Goal: Contribute content: Contribute content

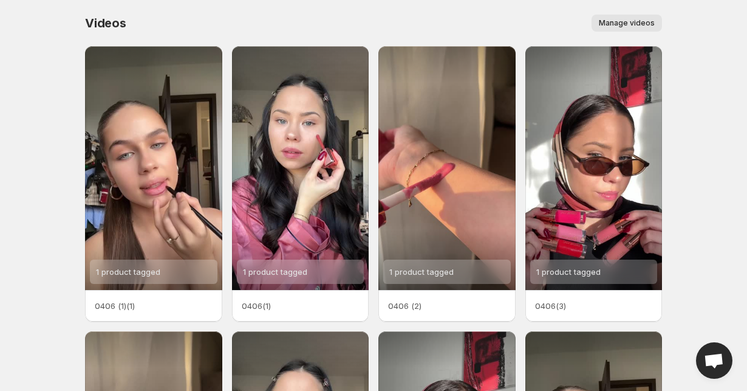
scroll to position [6, 0]
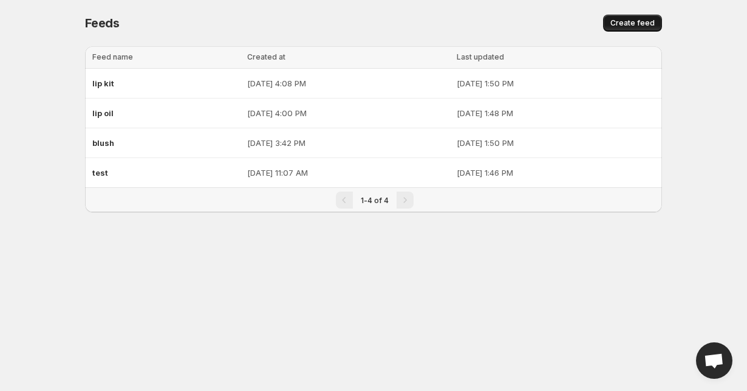
click at [640, 26] on span "Create feed" at bounding box center [633, 23] width 44 height 10
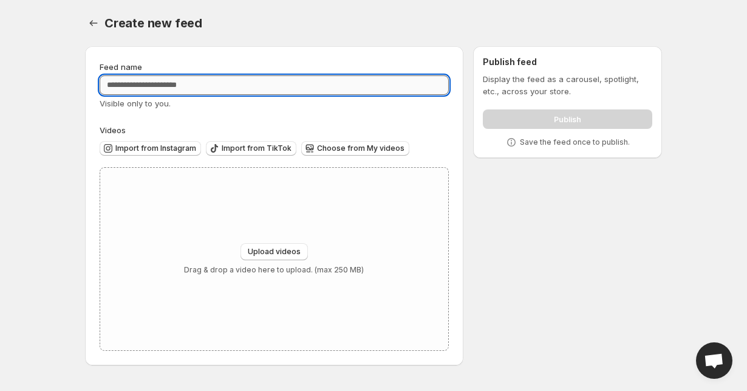
click at [162, 89] on input "Feed name" at bounding box center [274, 84] width 349 height 19
type input "********"
click at [261, 254] on span "Upload videos" at bounding box center [274, 252] width 53 height 10
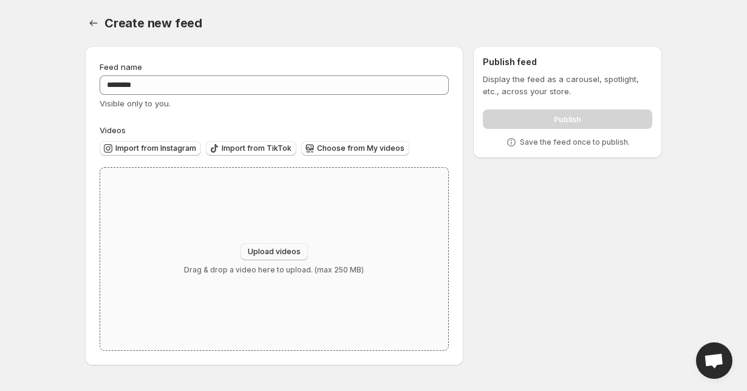
type input "**********"
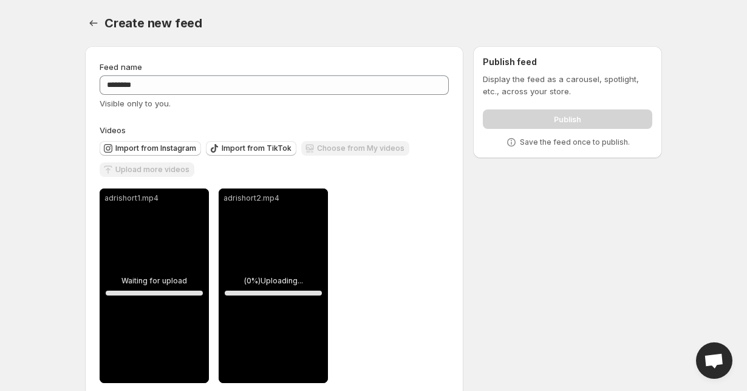
scroll to position [22, 0]
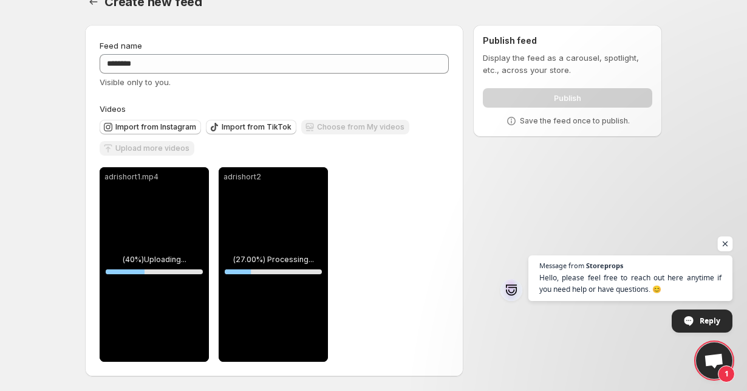
click at [725, 242] on span "Open chat" at bounding box center [725, 243] width 15 height 15
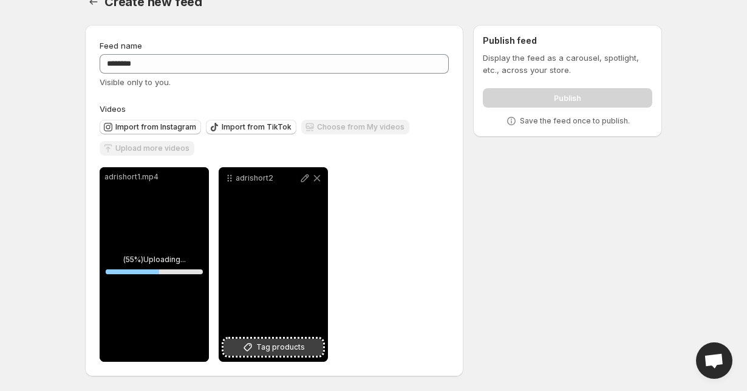
click at [300, 344] on span "Tag products" at bounding box center [280, 347] width 49 height 12
click at [295, 241] on div "adrishort2" at bounding box center [273, 264] width 109 height 194
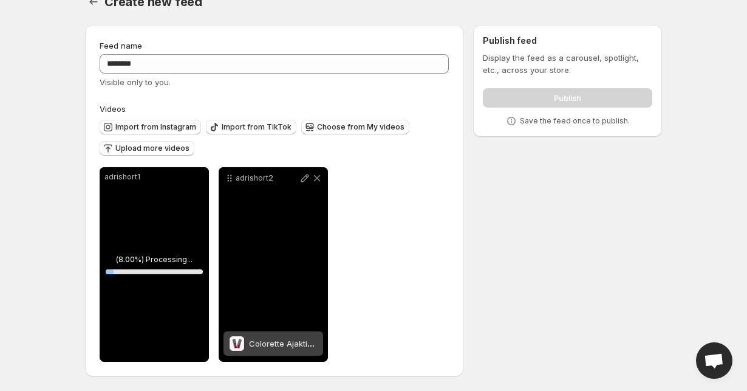
click at [298, 243] on div "adrishort2" at bounding box center [273, 264] width 109 height 194
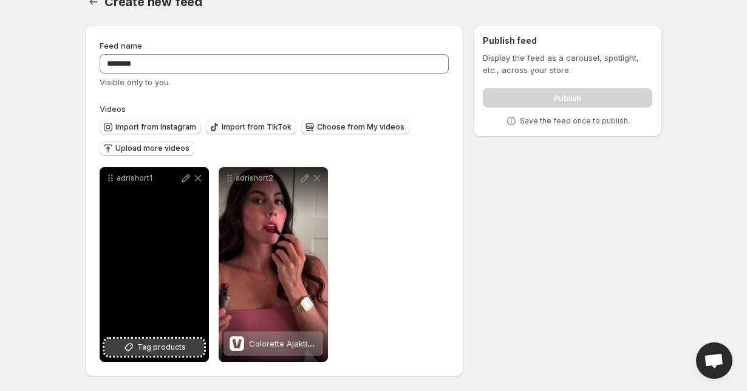
click at [155, 348] on span "Tag products" at bounding box center [161, 347] width 49 height 12
click at [200, 178] on icon at bounding box center [198, 178] width 12 height 12
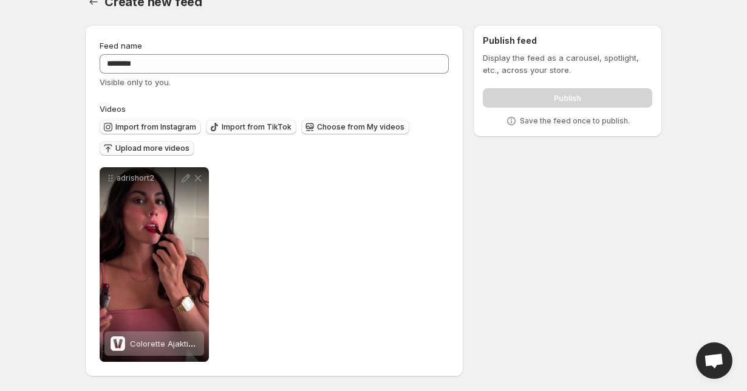
click at [157, 148] on span "Upload more videos" at bounding box center [152, 148] width 74 height 10
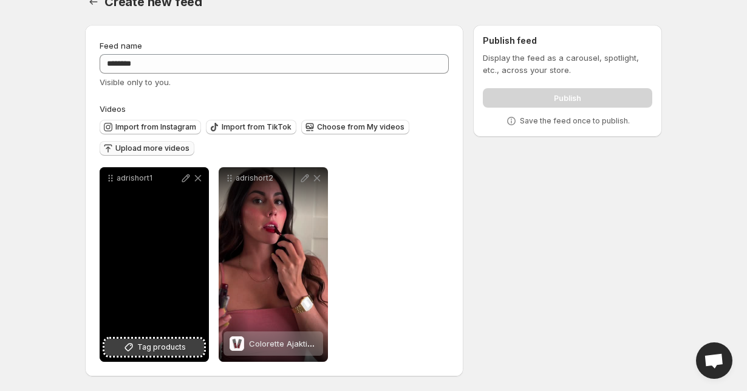
click at [154, 344] on span "Tag products" at bounding box center [161, 347] width 49 height 12
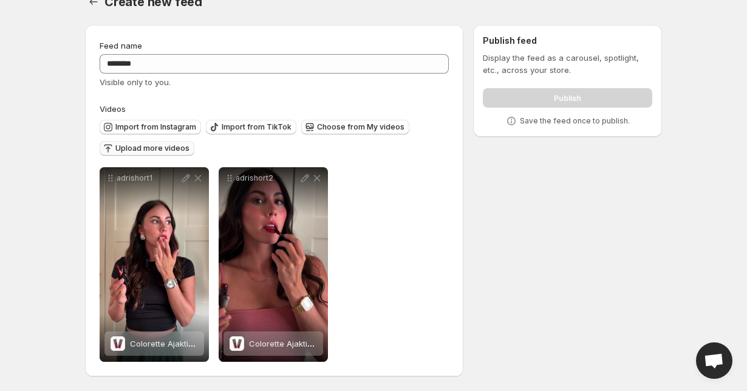
scroll to position [0, 0]
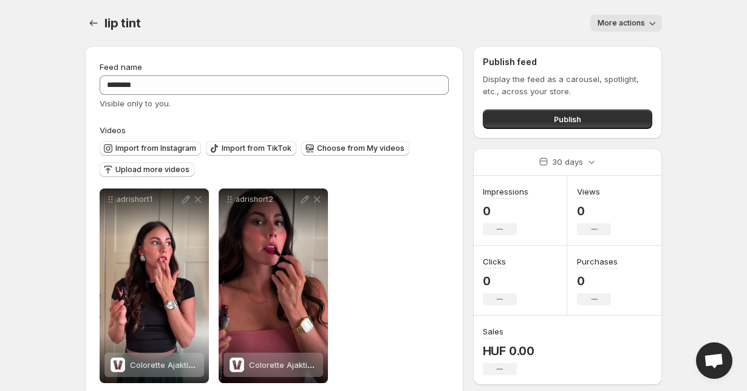
click at [89, 32] on div "lip tint. This page is ready lip tint More actions More actions More actions" at bounding box center [373, 23] width 577 height 46
click at [88, 23] on icon "Settings" at bounding box center [93, 23] width 12 height 12
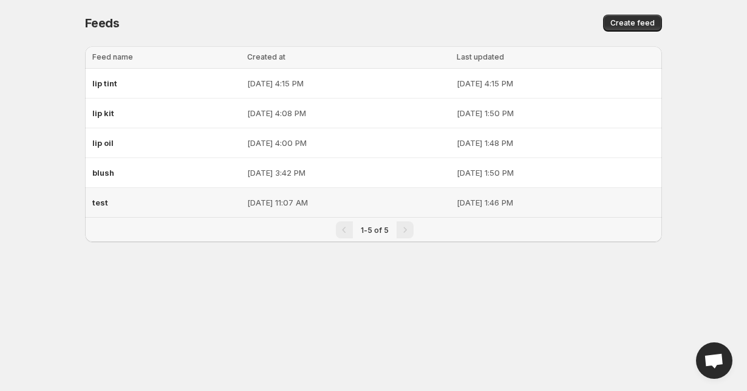
click at [145, 209] on div "test" at bounding box center [166, 202] width 148 height 22
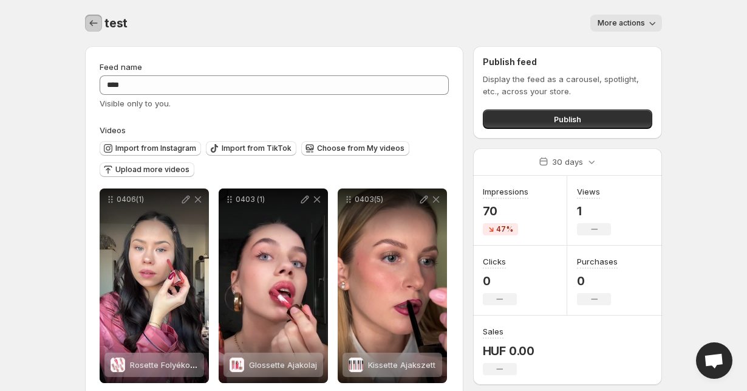
click at [98, 23] on icon "Settings" at bounding box center [93, 23] width 12 height 12
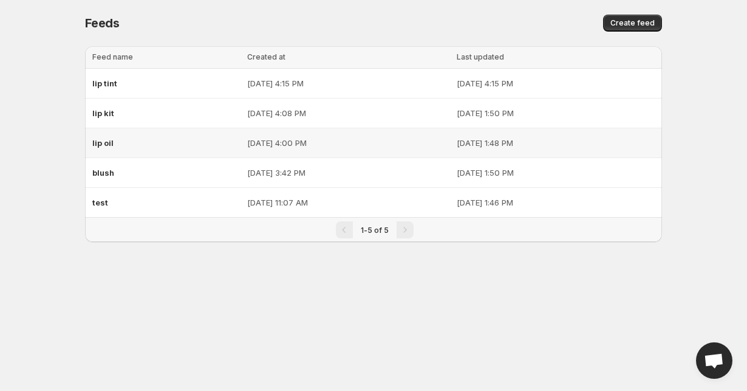
click at [146, 139] on div "lip oil" at bounding box center [166, 143] width 148 height 22
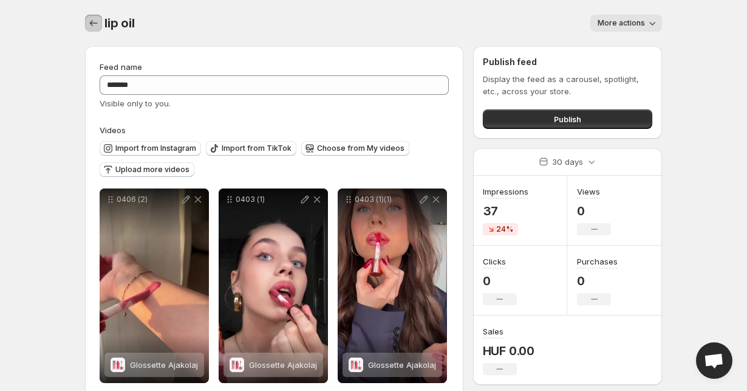
click at [89, 24] on icon "Settings" at bounding box center [93, 23] width 12 height 12
